Goal: Task Accomplishment & Management: Manage account settings

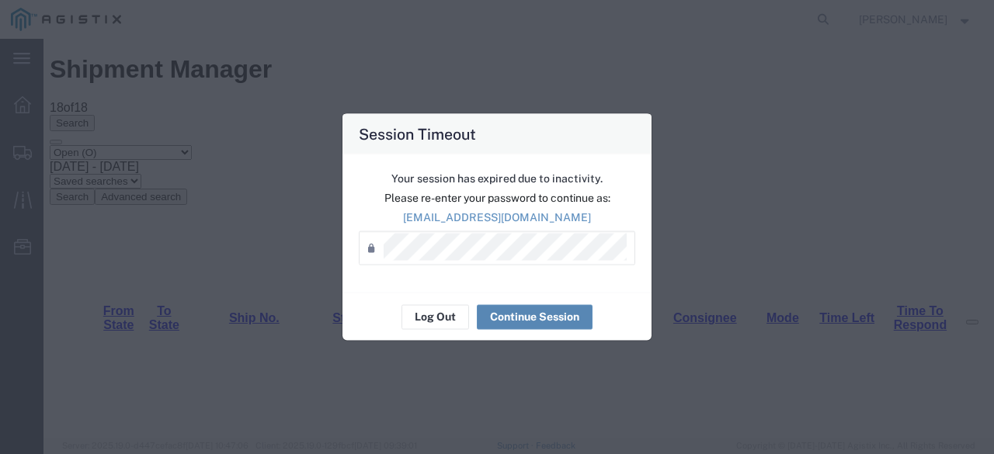
click at [536, 313] on button "Continue Session" at bounding box center [535, 316] width 116 height 25
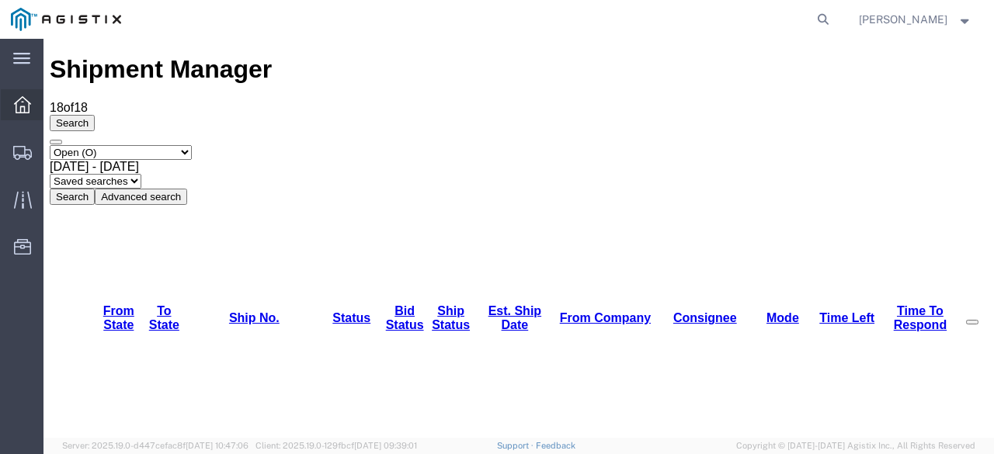
click at [23, 108] on icon at bounding box center [22, 104] width 17 height 17
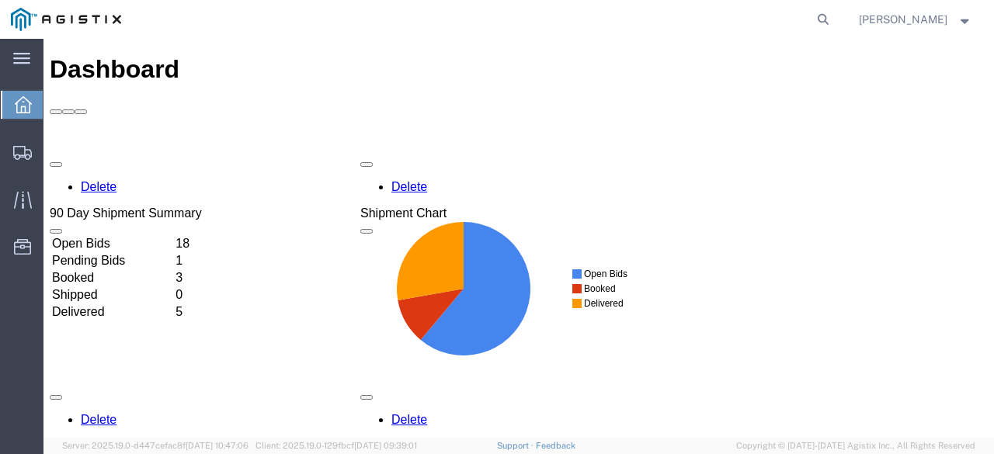
click at [173, 236] on td "Open Bids" at bounding box center [112, 244] width 122 height 16
